Goal: Information Seeking & Learning: Learn about a topic

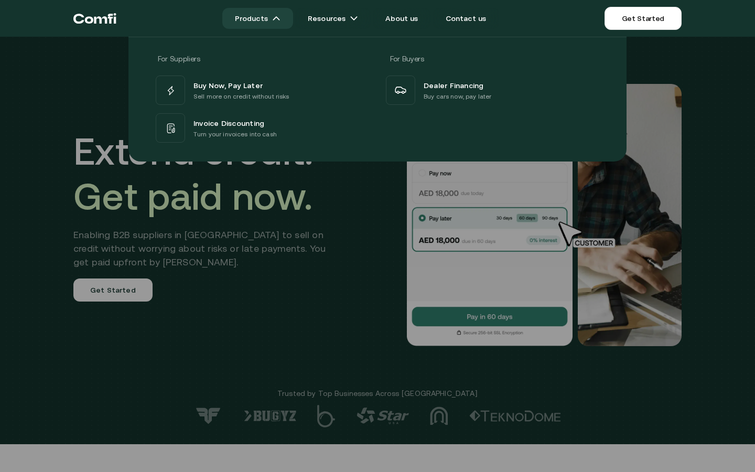
click at [267, 21] on link "Products" at bounding box center [257, 18] width 71 height 21
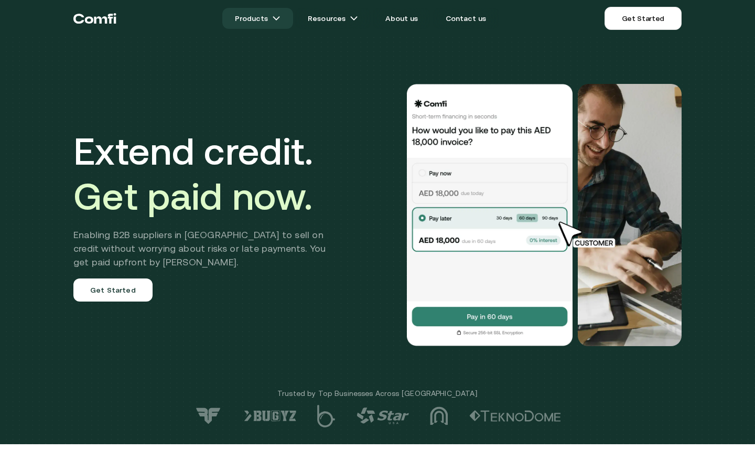
click at [267, 21] on link "Products" at bounding box center [257, 18] width 71 height 21
click at [280, 18] on img at bounding box center [276, 18] width 8 height 8
click at [262, 18] on link "Products" at bounding box center [257, 18] width 71 height 21
click at [280, 20] on img at bounding box center [276, 18] width 8 height 8
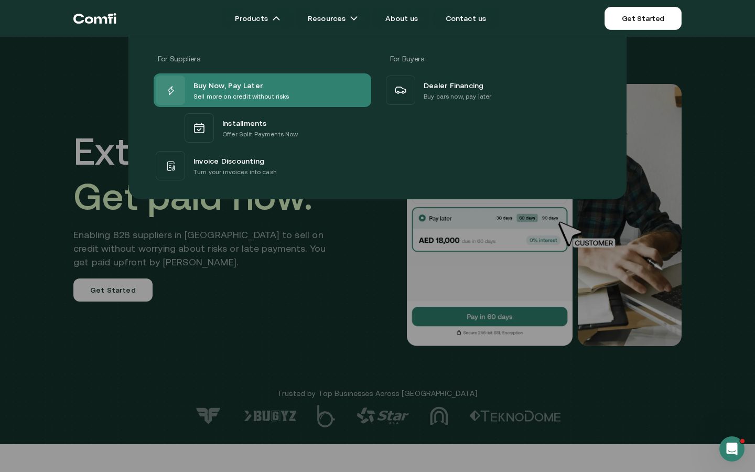
click at [269, 89] on div "Buy Now, Pay Later" at bounding box center [241, 85] width 96 height 13
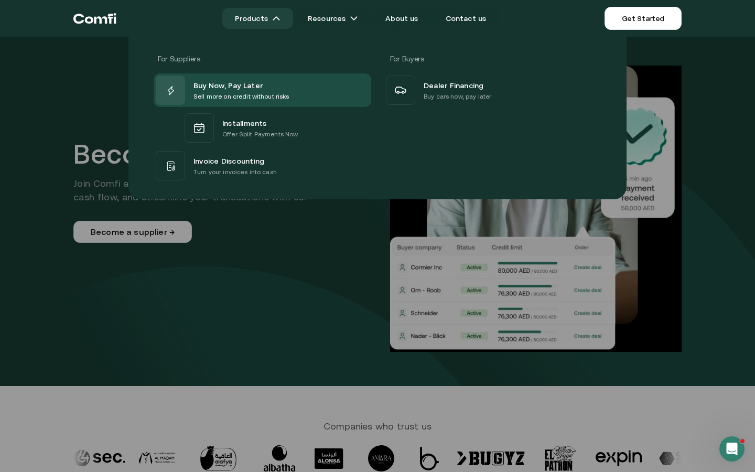
click at [278, 21] on img at bounding box center [276, 18] width 8 height 8
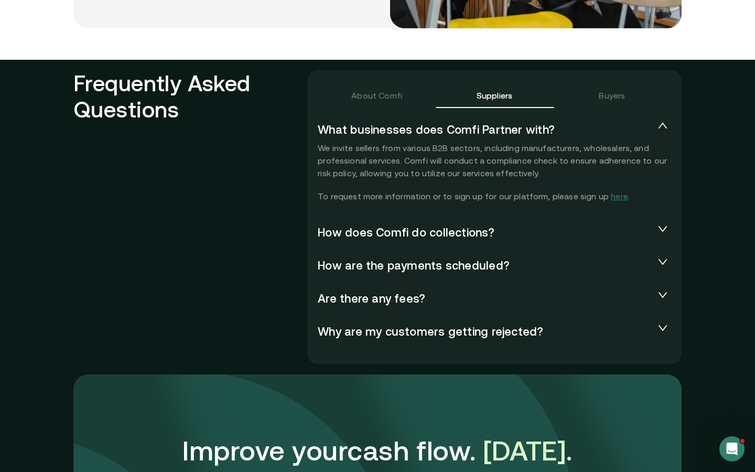
scroll to position [2253, 0]
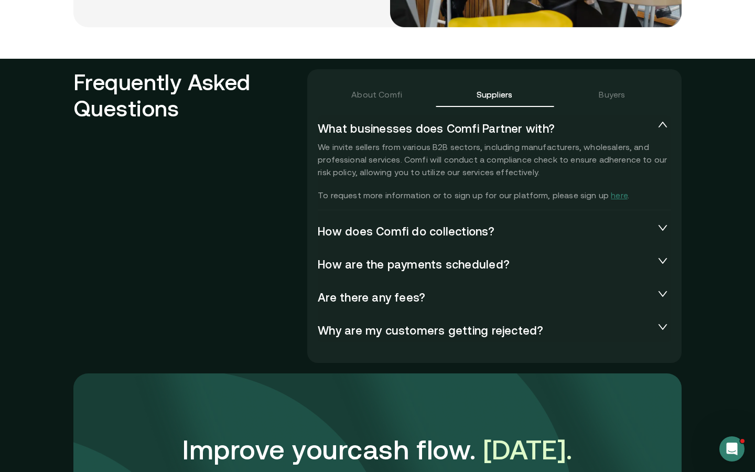
click at [658, 128] on icon "expanded" at bounding box center [662, 125] width 10 height 10
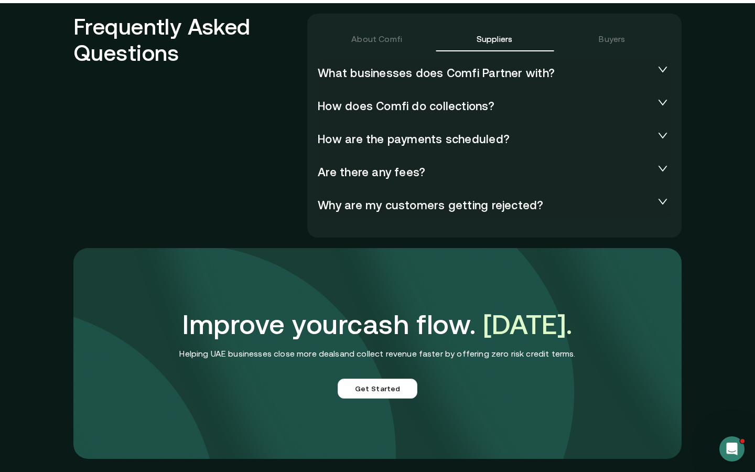
scroll to position [2331, 0]
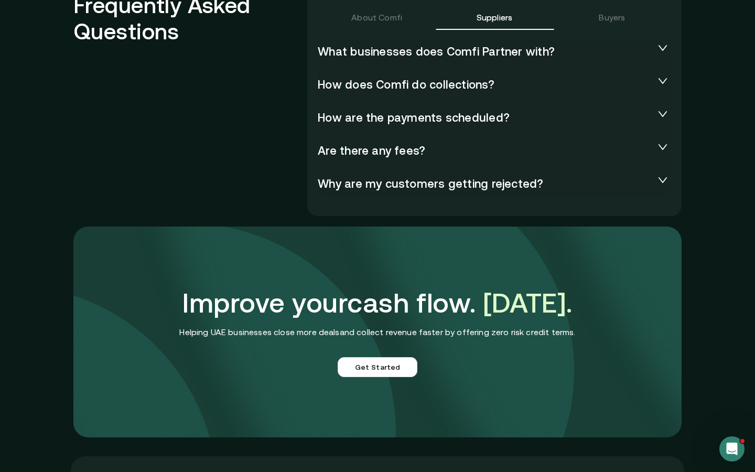
click at [667, 81] on icon "collapsed" at bounding box center [662, 80] width 10 height 10
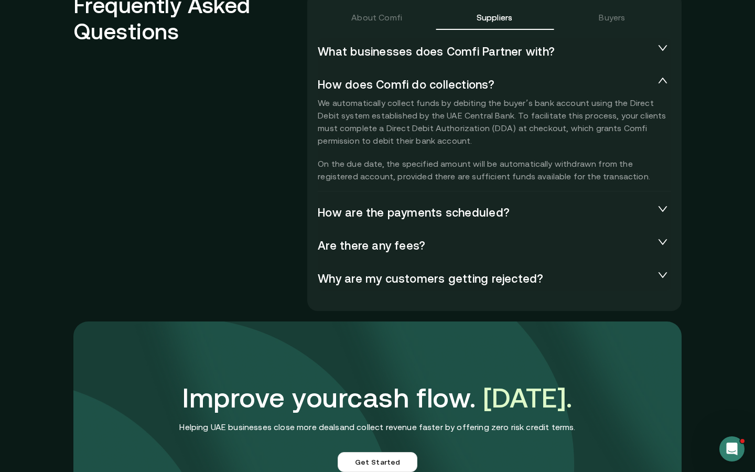
click at [667, 244] on icon "collapsed" at bounding box center [662, 241] width 10 height 10
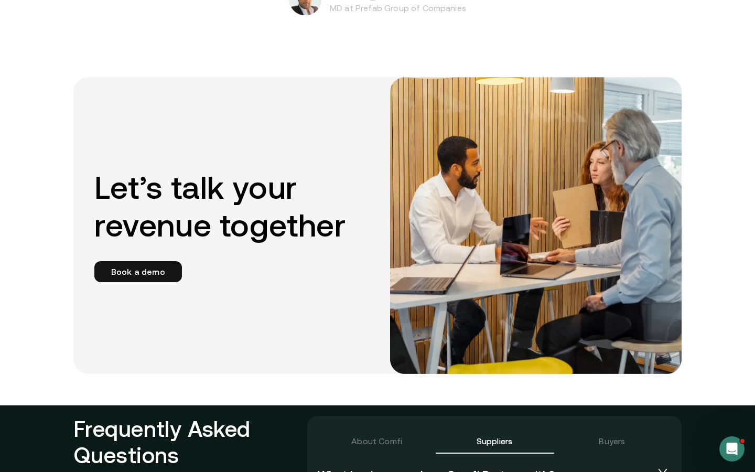
scroll to position [1822, 0]
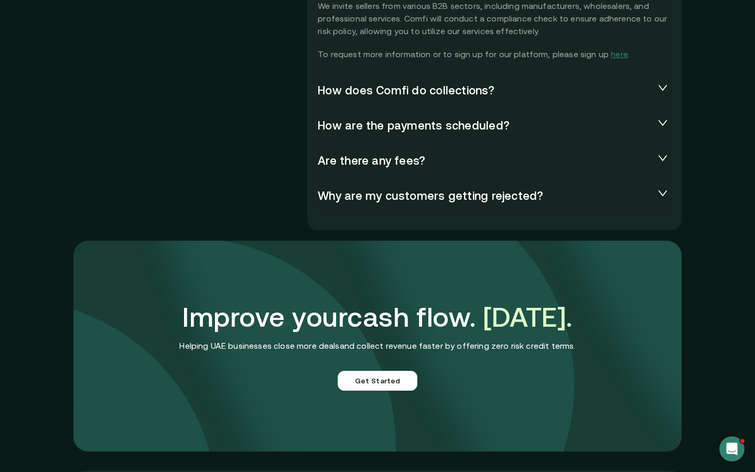
scroll to position [2381, 0]
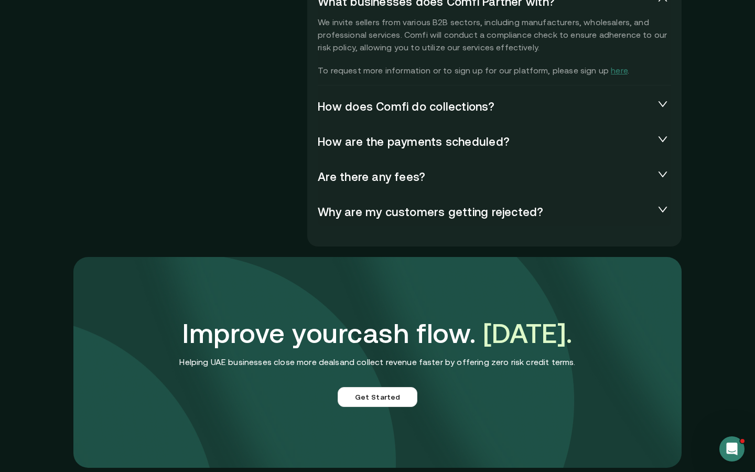
click at [644, 149] on div "How are the payments scheduled?" at bounding box center [494, 141] width 353 height 27
